Goal: Find specific page/section: Find specific page/section

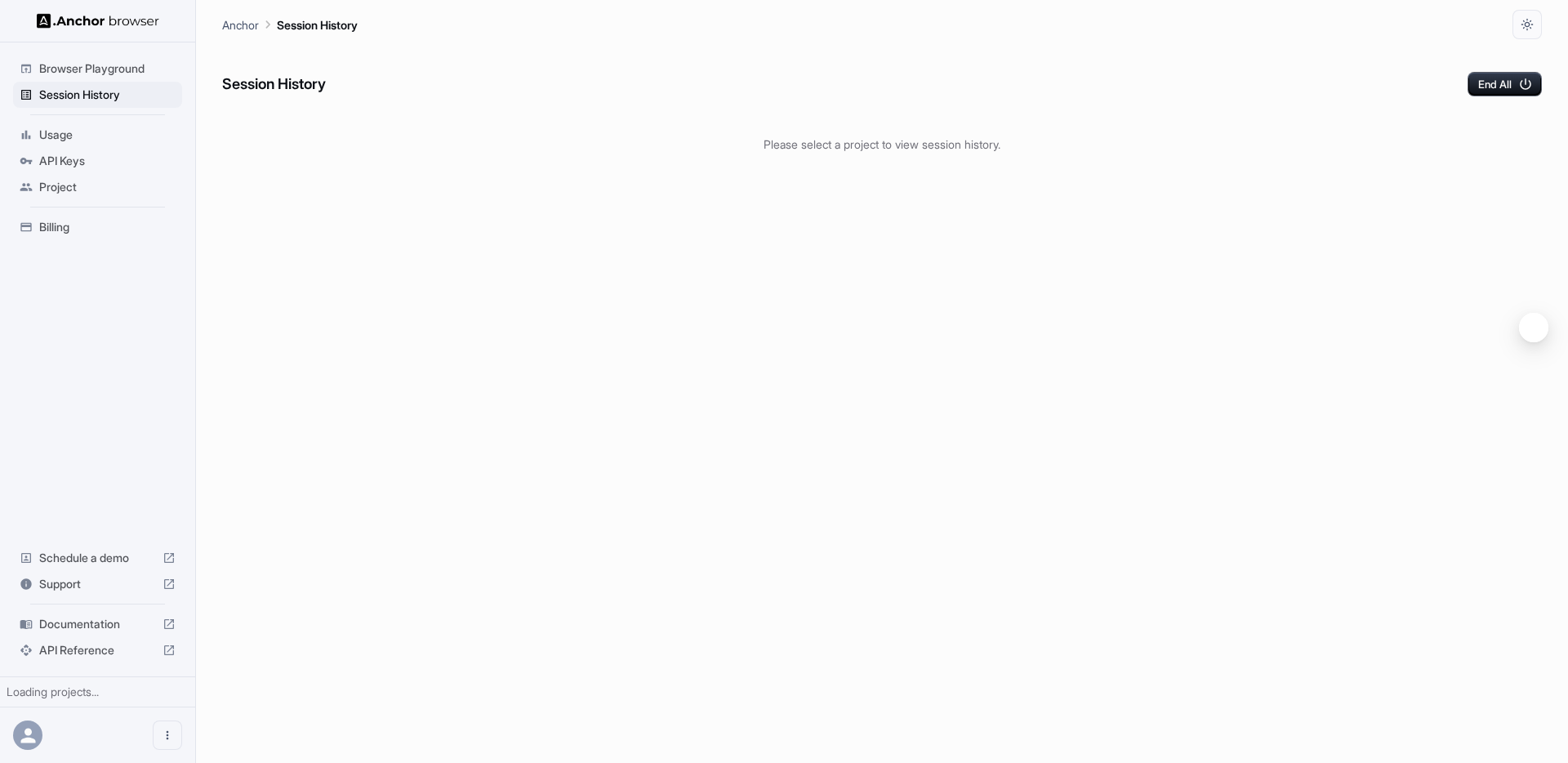
click at [72, 150] on div "API Keys" at bounding box center [98, 161] width 169 height 26
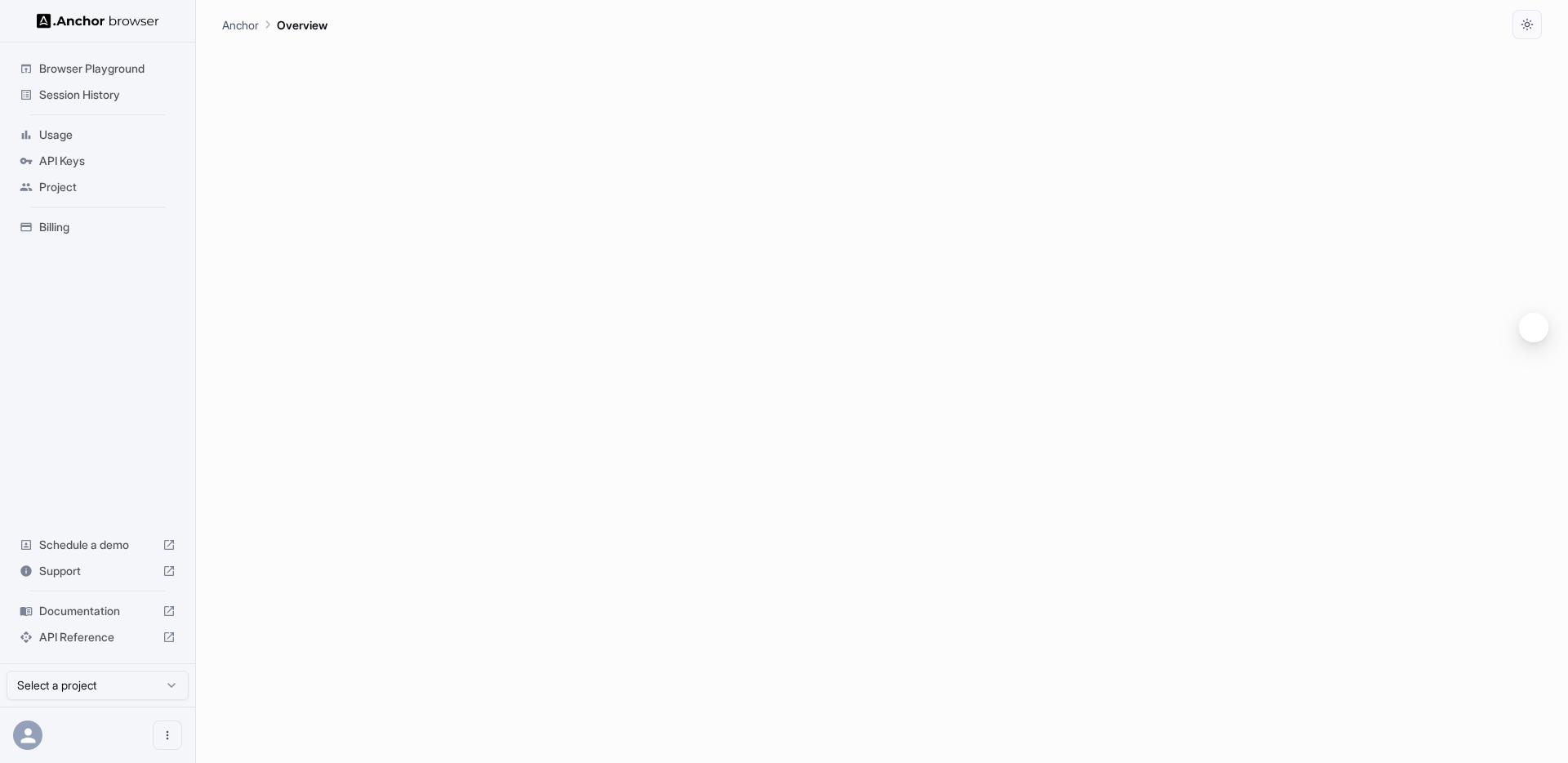
click at [88, 146] on div "Usage" at bounding box center [98, 134] width 169 height 26
click at [86, 155] on span "API Keys" at bounding box center [107, 161] width 137 height 16
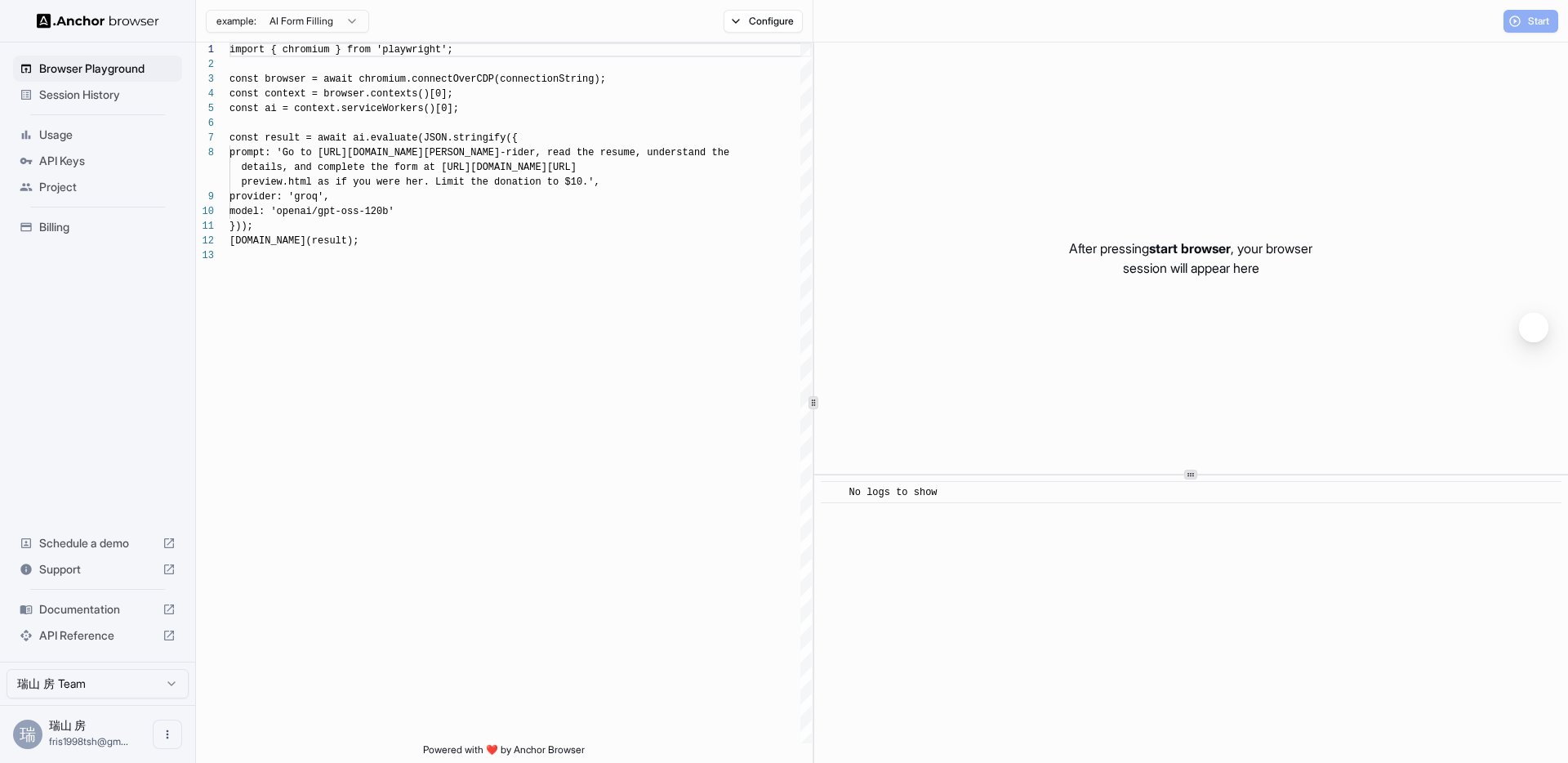
scroll to position [118, 0]
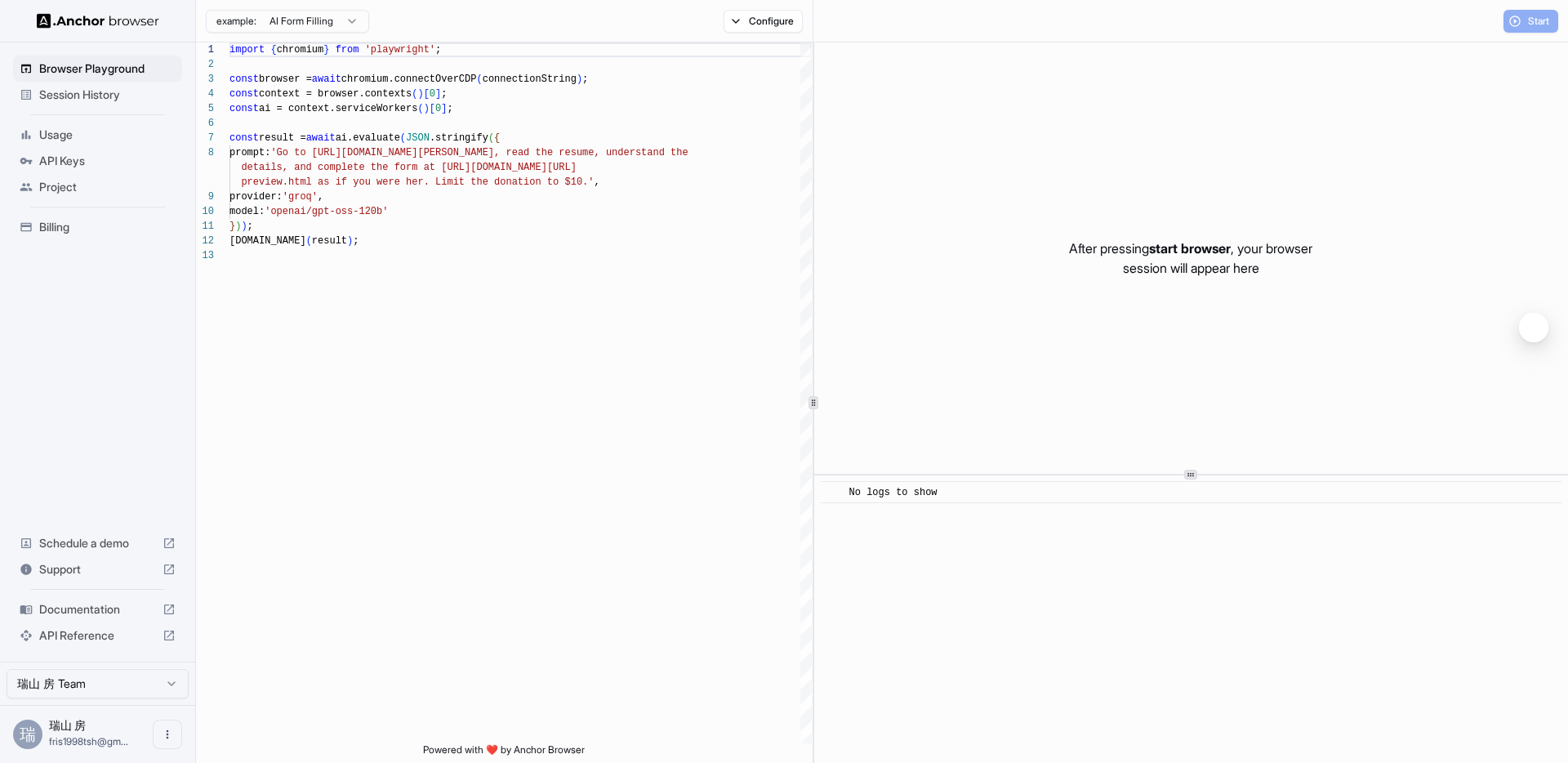
click at [58, 159] on span "API Keys" at bounding box center [107, 161] width 137 height 16
